Goal: Task Accomplishment & Management: Complete application form

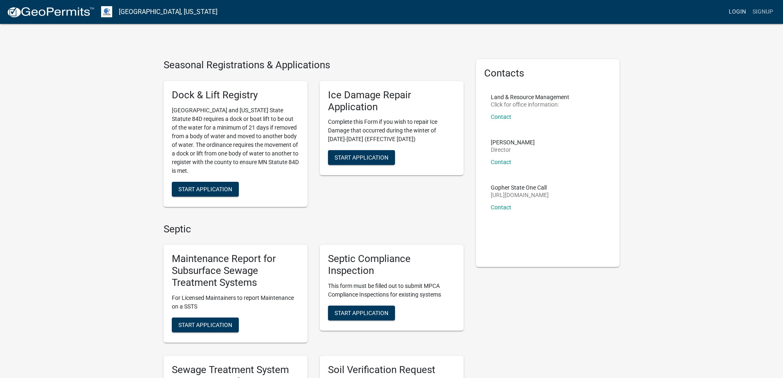
click at [736, 12] on link "Login" at bounding box center [737, 12] width 24 height 16
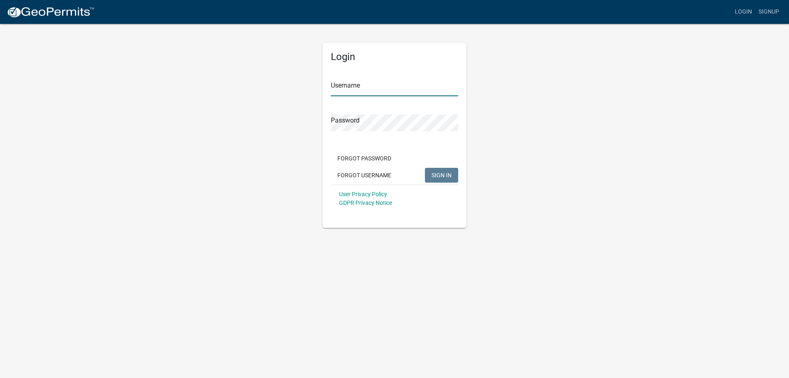
type input "haatajacontracting"
click at [433, 173] on span "SIGN IN" at bounding box center [441, 174] width 20 height 7
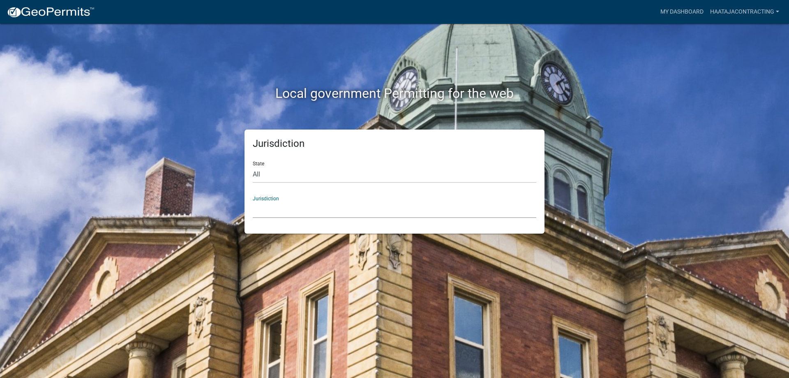
click at [385, 210] on select "[GEOGRAPHIC_DATA], [US_STATE] [GEOGRAPHIC_DATA], [US_STATE][PERSON_NAME][GEOGRA…" at bounding box center [395, 209] width 284 height 17
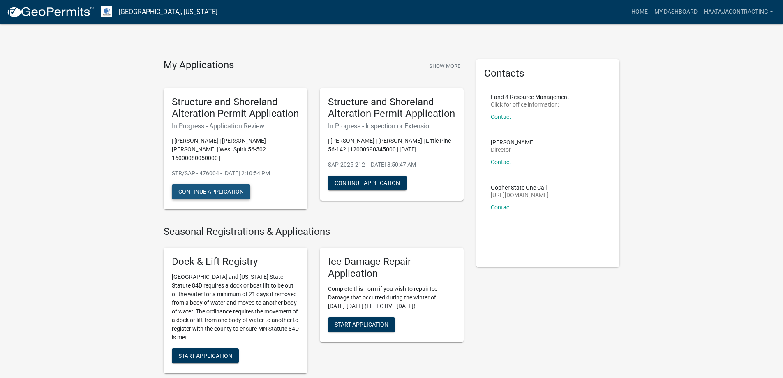
click at [195, 187] on button "Continue Application" at bounding box center [211, 191] width 78 height 15
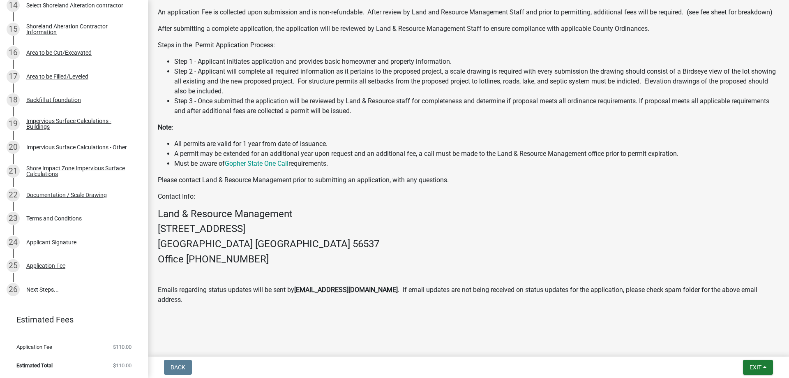
scroll to position [307, 0]
